Goal: Information Seeking & Learning: Learn about a topic

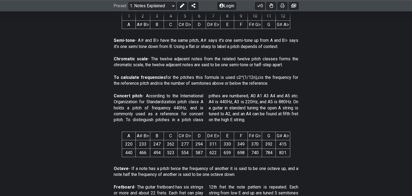
scroll to position [293, 0]
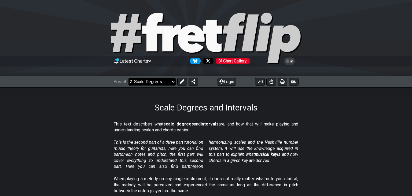
scroll to position [189, 0]
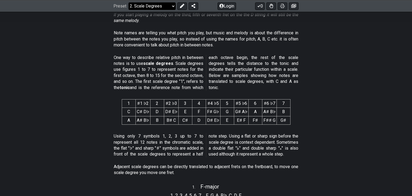
drag, startPoint x: 176, startPoint y: 5, endPoint x: 172, endPoint y: 5, distance: 3.5
click at [174, 5] on div "Preset Welcome to #fretflip! Initial Preset Custom Preset Minor Pentatonic Majo…" at bounding box center [156, 6] width 85 height 8
click option "Common Chords" at bounding box center [0, 0] width 0 height 0
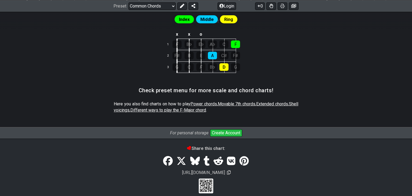
scroll to position [308, 0]
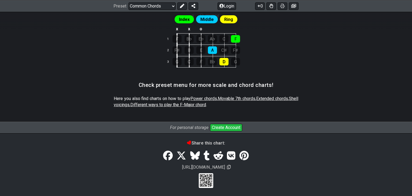
click at [205, 19] on span "Middle" at bounding box center [207, 20] width 13 height 8
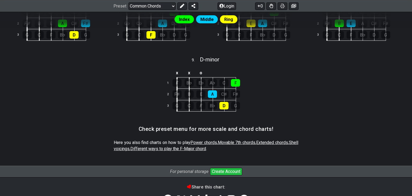
scroll to position [260, 0]
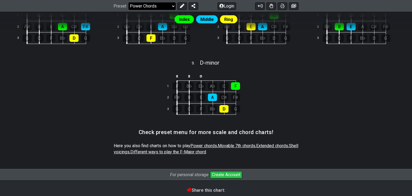
click option "Power Chords" at bounding box center [0, 0] width 0 height 0
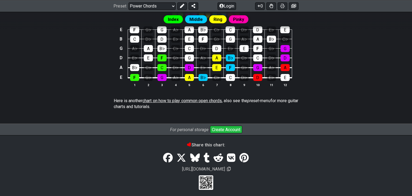
scroll to position [395, 0]
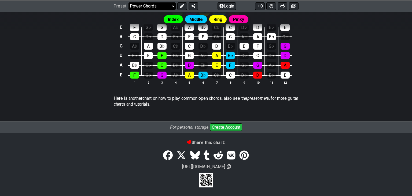
click at [129, 2] on select "Welcome to #fretflip! Initial Preset Custom Preset Minor Pentatonic Major Penta…" at bounding box center [152, 6] width 47 height 8
click option "7th Chords" at bounding box center [0, 0] width 0 height 0
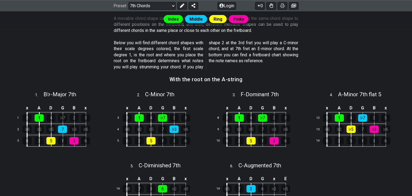
scroll to position [132, 0]
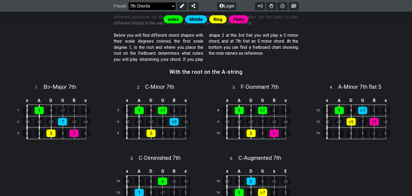
click at [129, 2] on select "Welcome to #fretflip! Initial Preset Custom Preset Minor Pentatonic Major Penta…" at bounding box center [152, 6] width 47 height 8
click option "Shell Voicings" at bounding box center [0, 0] width 0 height 0
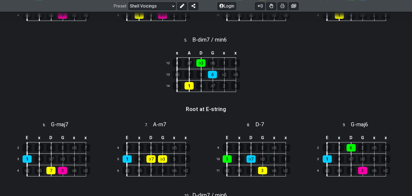
scroll to position [274, 0]
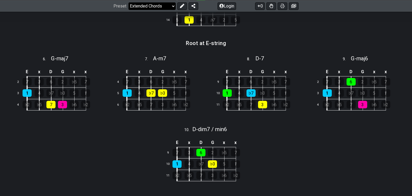
click option "Extended Chords" at bounding box center [0, 0] width 0 height 0
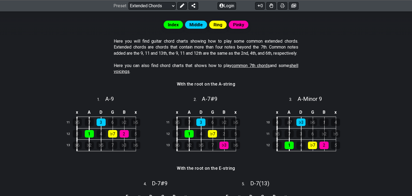
scroll to position [123, 0]
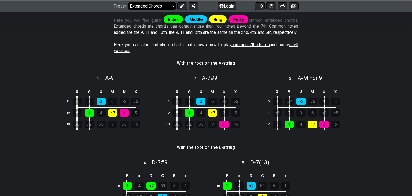
click at [152, 9] on div "Preset Welcome to #fretflip! Initial Preset Custom Preset Minor Pentatonic Majo…" at bounding box center [206, 6] width 412 height 12
click at [129, 2] on select "Welcome to #fretflip! Initial Preset Custom Preset Minor Pentatonic Major Penta…" at bounding box center [152, 6] width 47 height 8
click option "1. Notes Explained" at bounding box center [0, 0] width 0 height 0
select select "/musical-notes-explained"
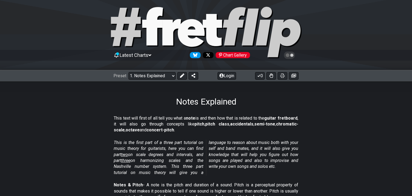
scroll to position [9, 0]
